Goal: Task Accomplishment & Management: Manage account settings

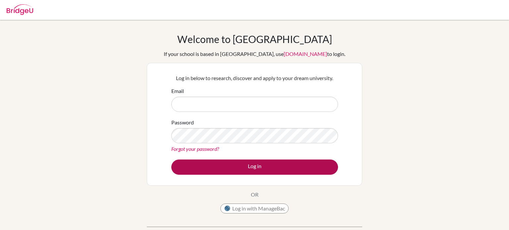
type input "B"
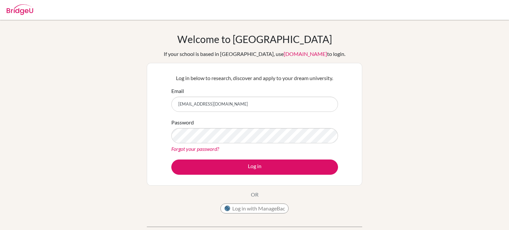
type input "basel.salam@summitschool.ae"
click at [171, 160] on button "Log in" at bounding box center [254, 167] width 167 height 15
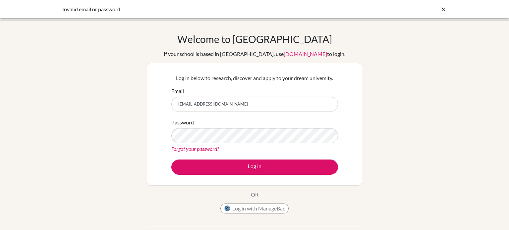
click at [446, 10] on icon at bounding box center [443, 9] width 7 height 7
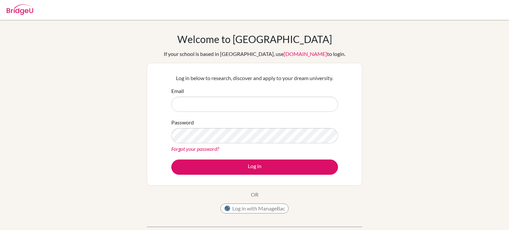
scroll to position [123, 0]
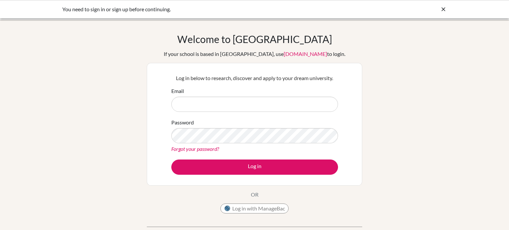
click at [134, 6] on div "You need to sign in or sign up before continuing." at bounding box center [204, 9] width 285 height 8
click at [134, 7] on div "You need to sign in or sign up before continuing." at bounding box center [204, 9] width 285 height 8
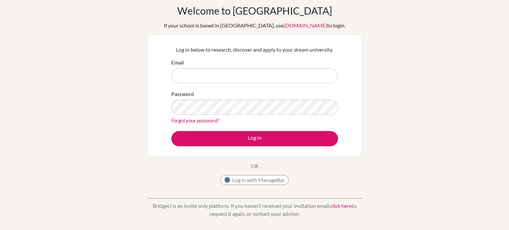
scroll to position [28, 0]
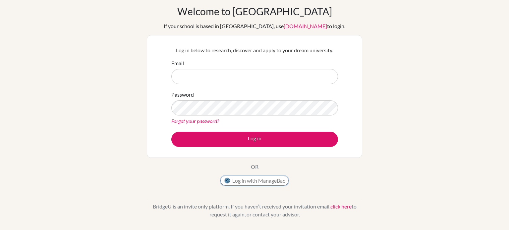
click at [254, 183] on button "Log in with ManageBac" at bounding box center [255, 181] width 68 height 10
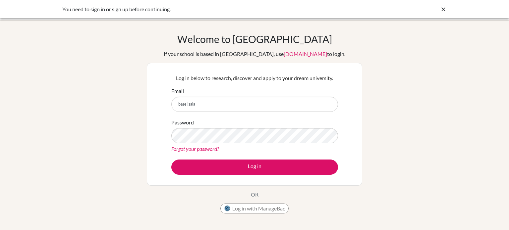
type input "[EMAIL_ADDRESS][DOMAIN_NAME]"
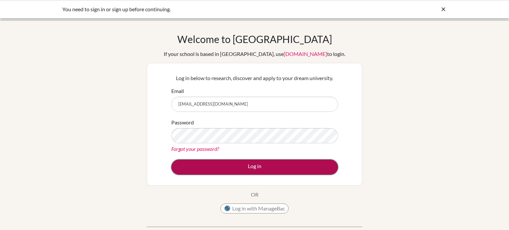
click at [229, 168] on button "Log in" at bounding box center [254, 167] width 167 height 15
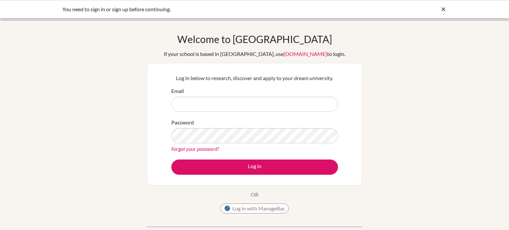
click at [202, 151] on link "Forgot your password?" at bounding box center [195, 149] width 48 height 6
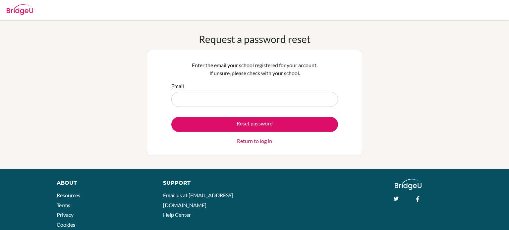
click at [236, 105] on input "Email" at bounding box center [254, 99] width 167 height 15
type input "[EMAIL_ADDRESS][DOMAIN_NAME]"
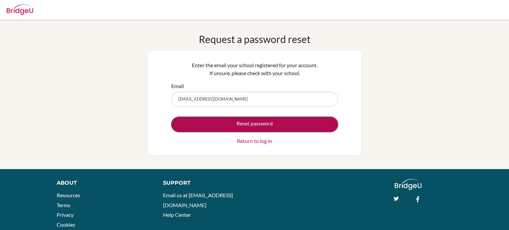
click at [238, 121] on button "Reset password" at bounding box center [254, 124] width 167 height 15
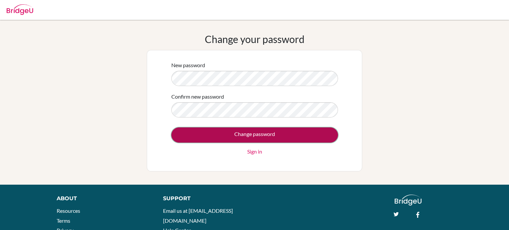
click at [234, 132] on input "Change password" at bounding box center [254, 135] width 167 height 15
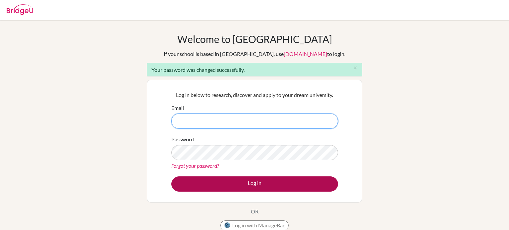
type input "[EMAIL_ADDRESS][DOMAIN_NAME]"
click at [296, 180] on button "Log in" at bounding box center [254, 184] width 167 height 15
